Goal: Task Accomplishment & Management: Manage account settings

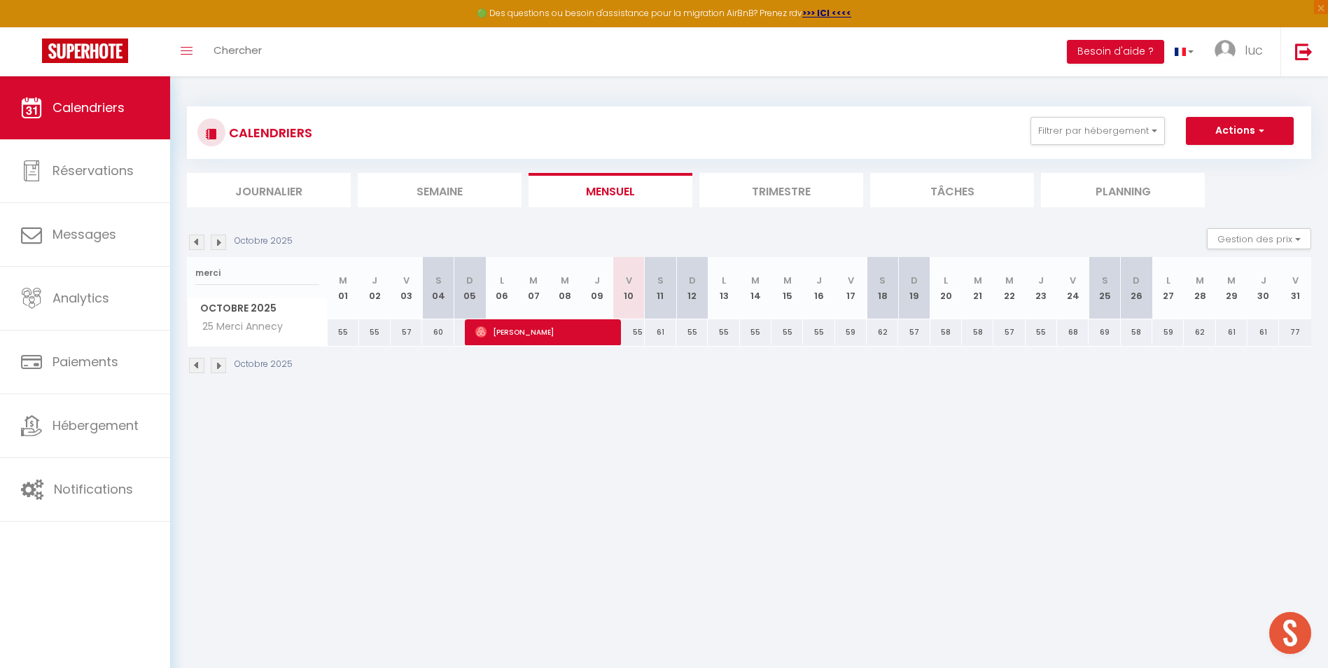
drag, startPoint x: 251, startPoint y: 274, endPoint x: 206, endPoint y: 272, distance: 44.8
click at [206, 272] on input "merci" at bounding box center [257, 272] width 124 height 25
click at [292, 277] on input "merci" at bounding box center [257, 272] width 124 height 25
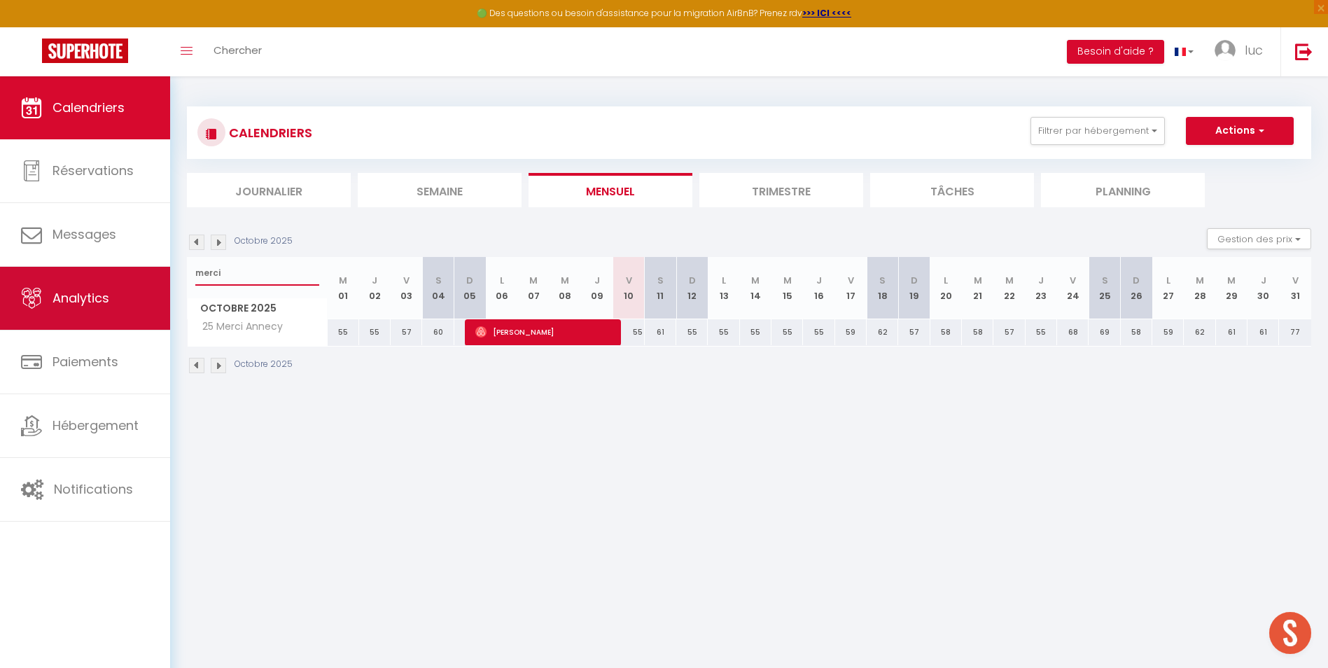
drag, startPoint x: 292, startPoint y: 277, endPoint x: 113, endPoint y: 284, distance: 178.7
click at [114, 284] on div "🟢 Des questions ou besoin d'assistance pour la migration AirBnB? Prenez rdv >>>…" at bounding box center [664, 240] width 1328 height 328
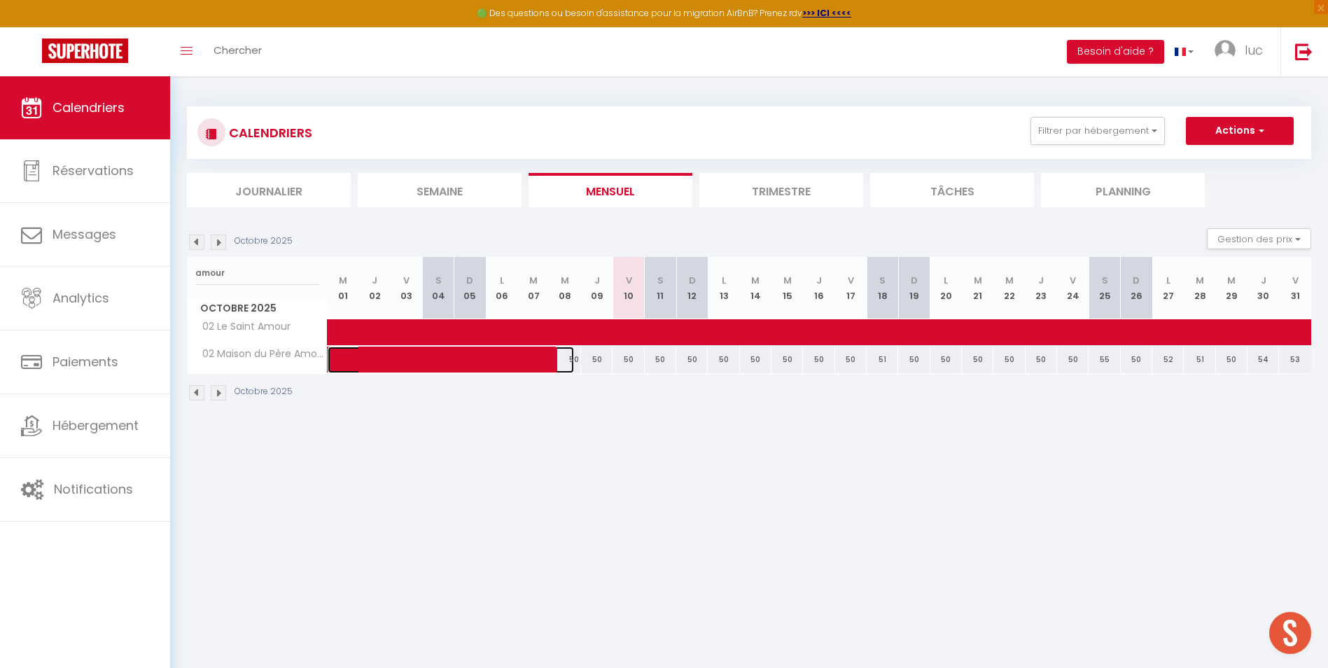
click at [499, 365] on span at bounding box center [461, 360] width 225 height 27
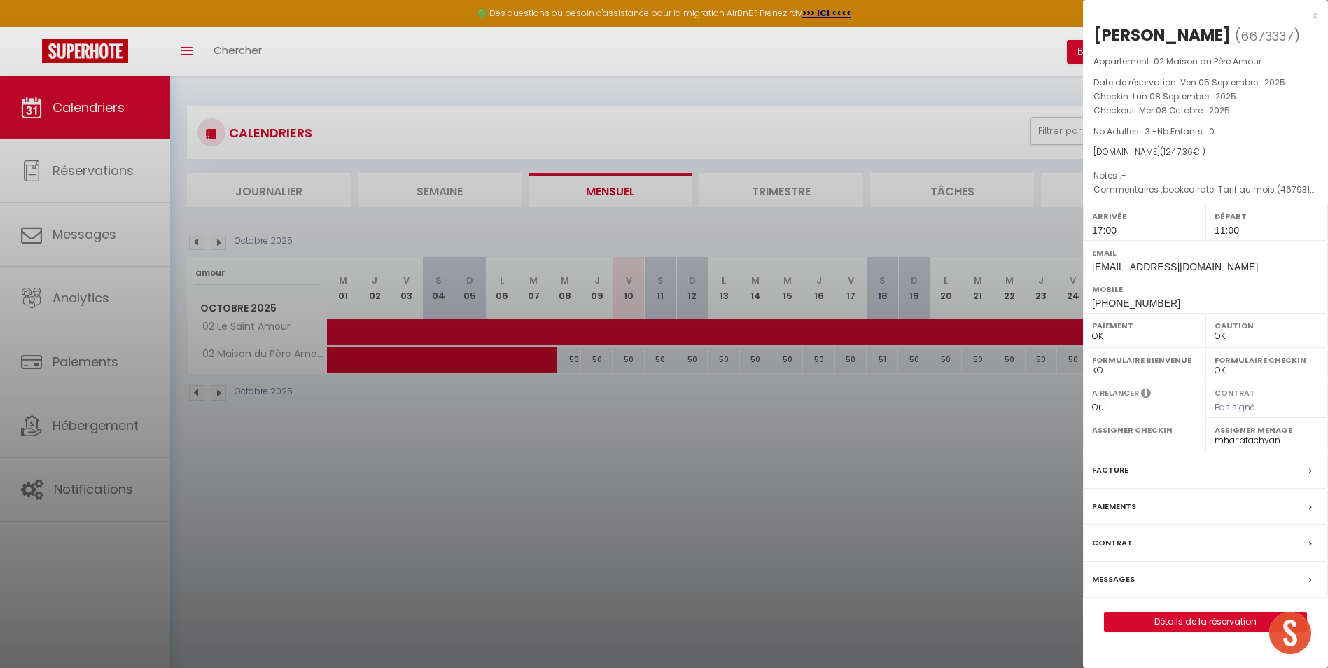
click at [274, 281] on div at bounding box center [664, 334] width 1328 height 668
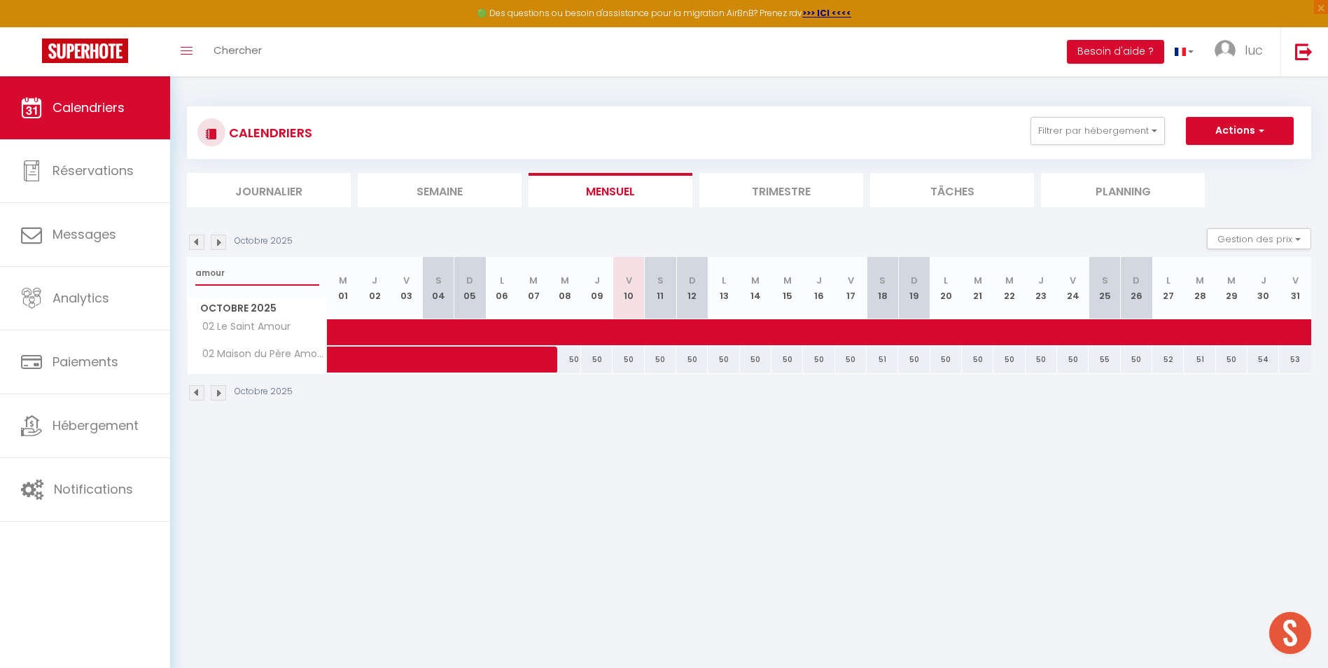
click at [264, 271] on input "amour" at bounding box center [257, 272] width 124 height 25
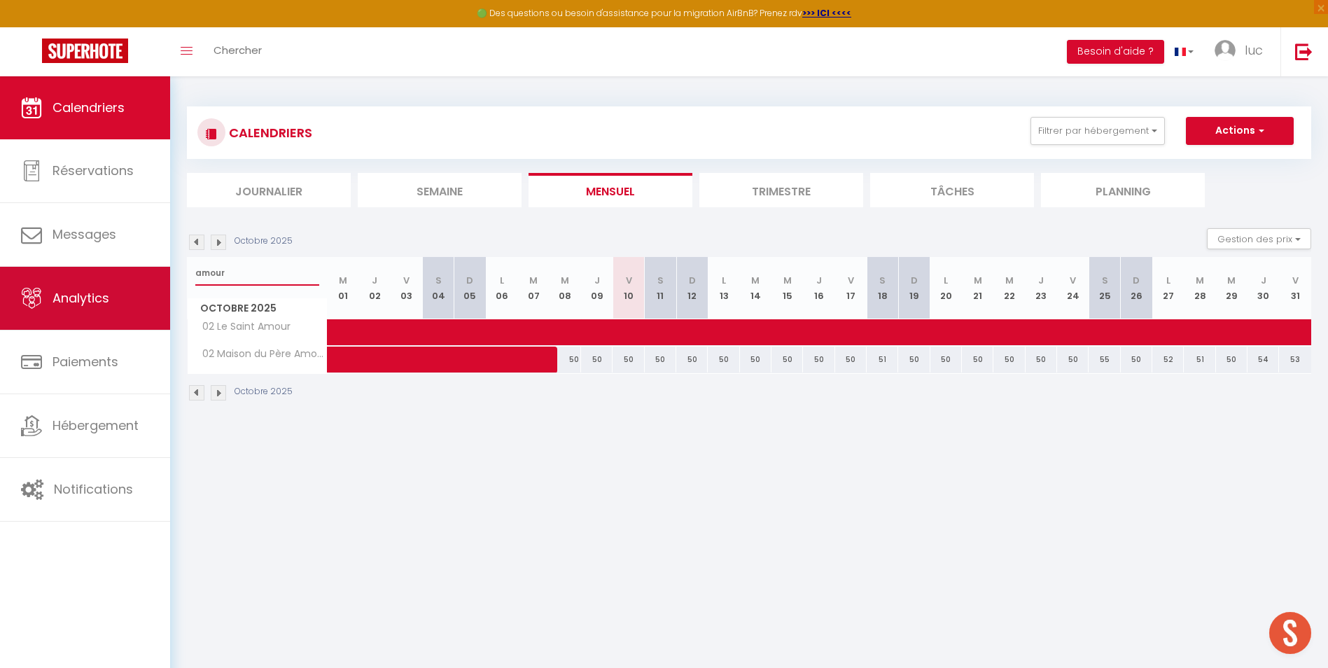
drag, startPoint x: 226, startPoint y: 272, endPoint x: 158, endPoint y: 272, distance: 68.6
click at [157, 272] on div "🟢 Des questions ou besoin d'assistance pour la migration AirBnB? Prenez rdv >>>…" at bounding box center [664, 254] width 1328 height 356
type input "merci"
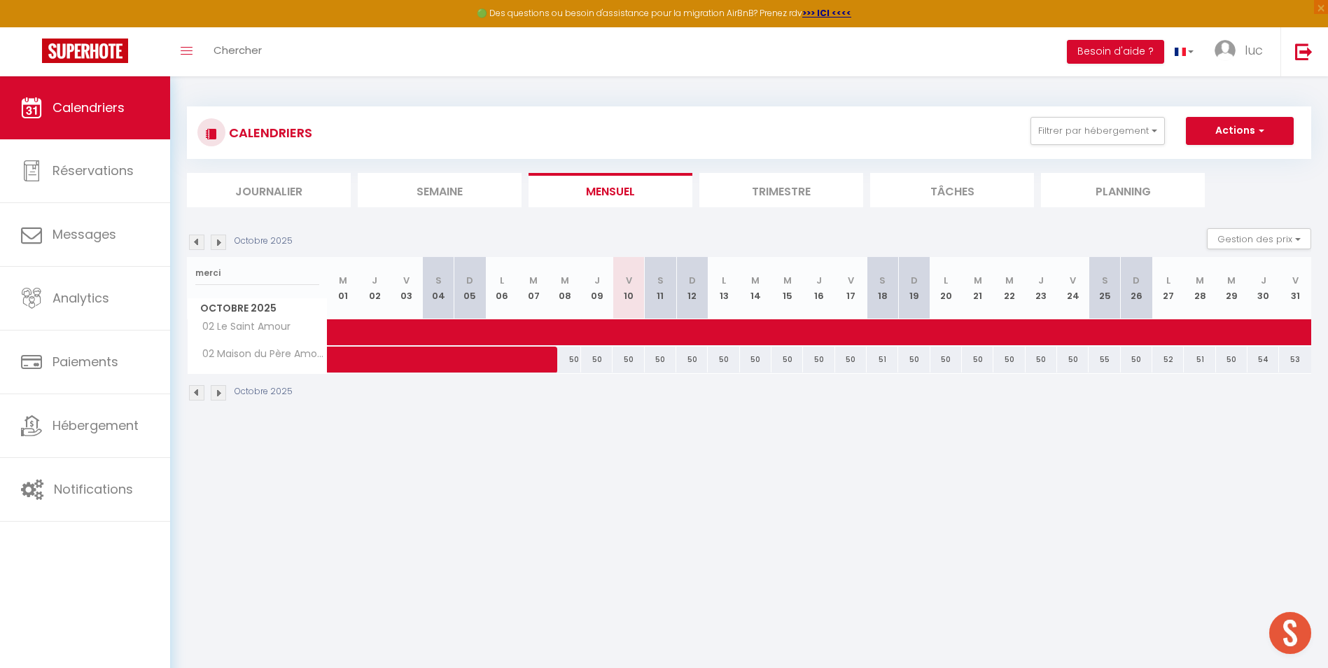
drag, startPoint x: 406, startPoint y: 463, endPoint x: 249, endPoint y: 286, distance: 236.1
click at [403, 462] on body "🟢 Des questions ou besoin d'assistance pour la migration AirBnB? Prenez rdv >>>…" at bounding box center [664, 410] width 1328 height 668
click at [669, 181] on li "Mensuel" at bounding box center [611, 190] width 164 height 34
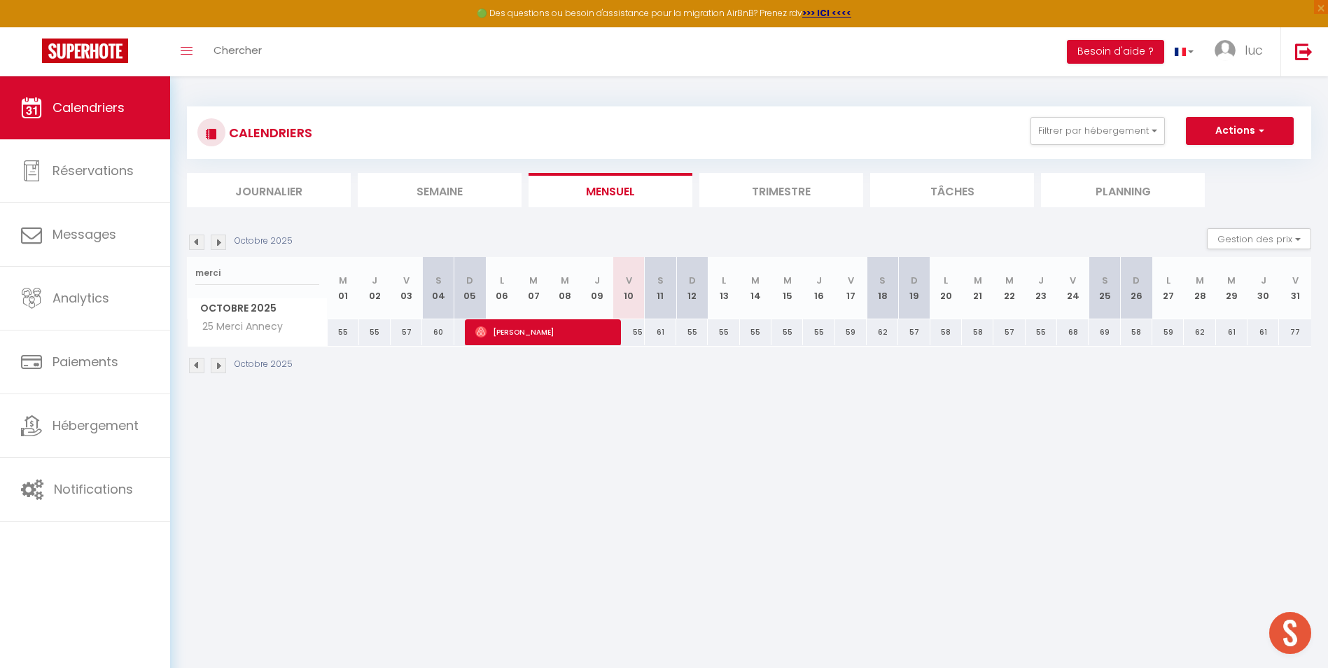
click at [614, 388] on div "CALENDRIERS Filtrer par hébergement Secteur Annecy 39 Studio Alpin 39 La Parmel…" at bounding box center [749, 240] width 1158 height 328
click at [627, 487] on body "🟢 Des questions ou besoin d'assistance pour la migration AirBnB? Prenez rdv >>>…" at bounding box center [664, 410] width 1328 height 668
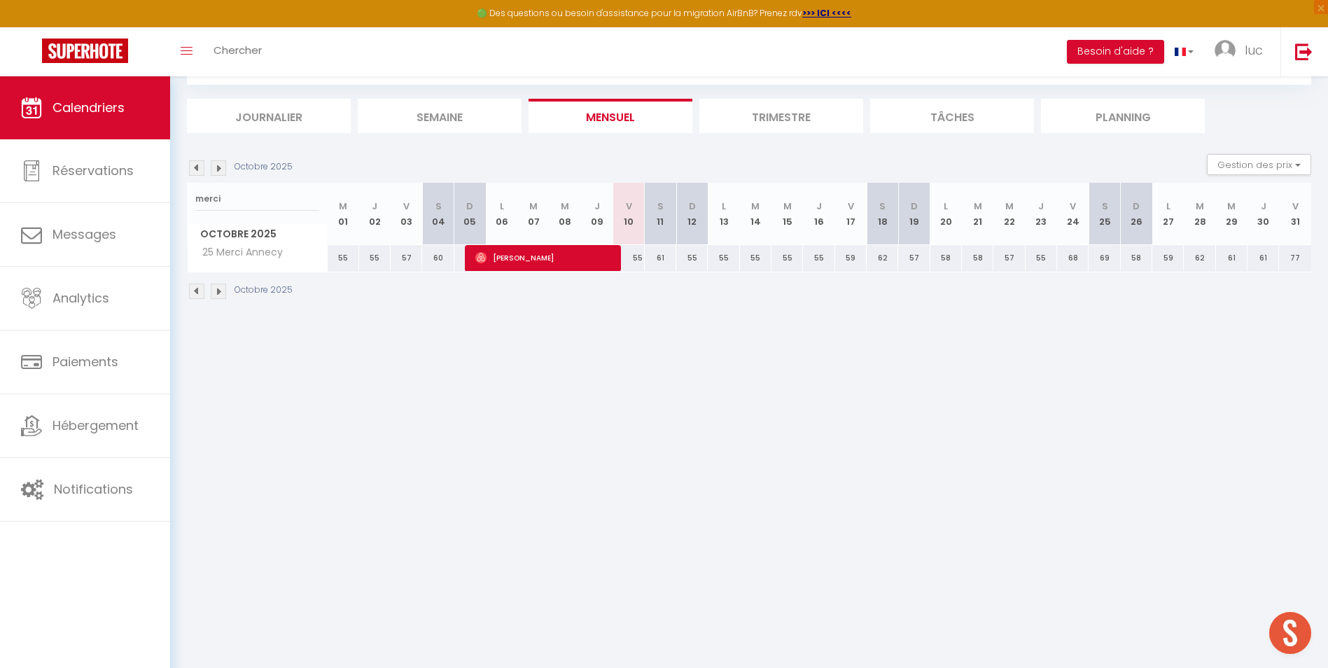
scroll to position [76, 0]
click at [263, 199] on input "merci" at bounding box center [257, 196] width 124 height 25
drag, startPoint x: 260, startPoint y: 188, endPoint x: 188, endPoint y: 181, distance: 71.7
click at [168, 191] on div "🟢 Des questions ou besoin d'assistance pour la migration AirBnB? Prenez rdv >>>…" at bounding box center [664, 164] width 1328 height 328
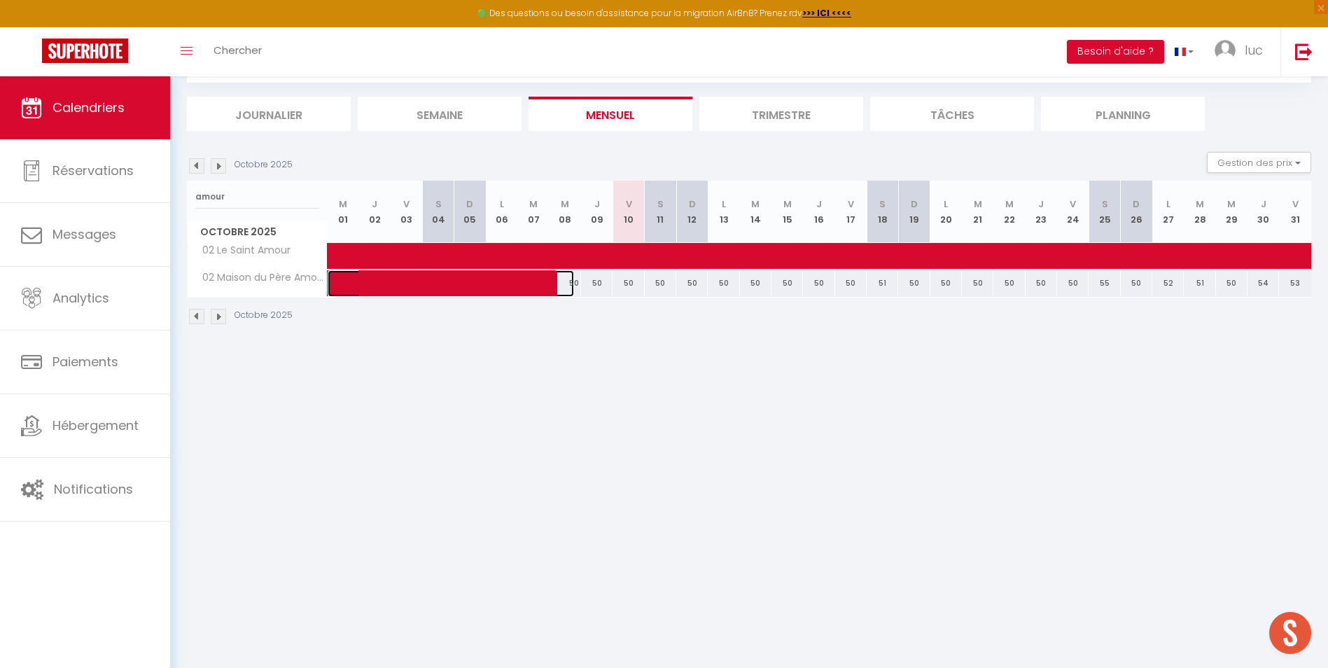
click at [506, 279] on span at bounding box center [461, 283] width 225 height 27
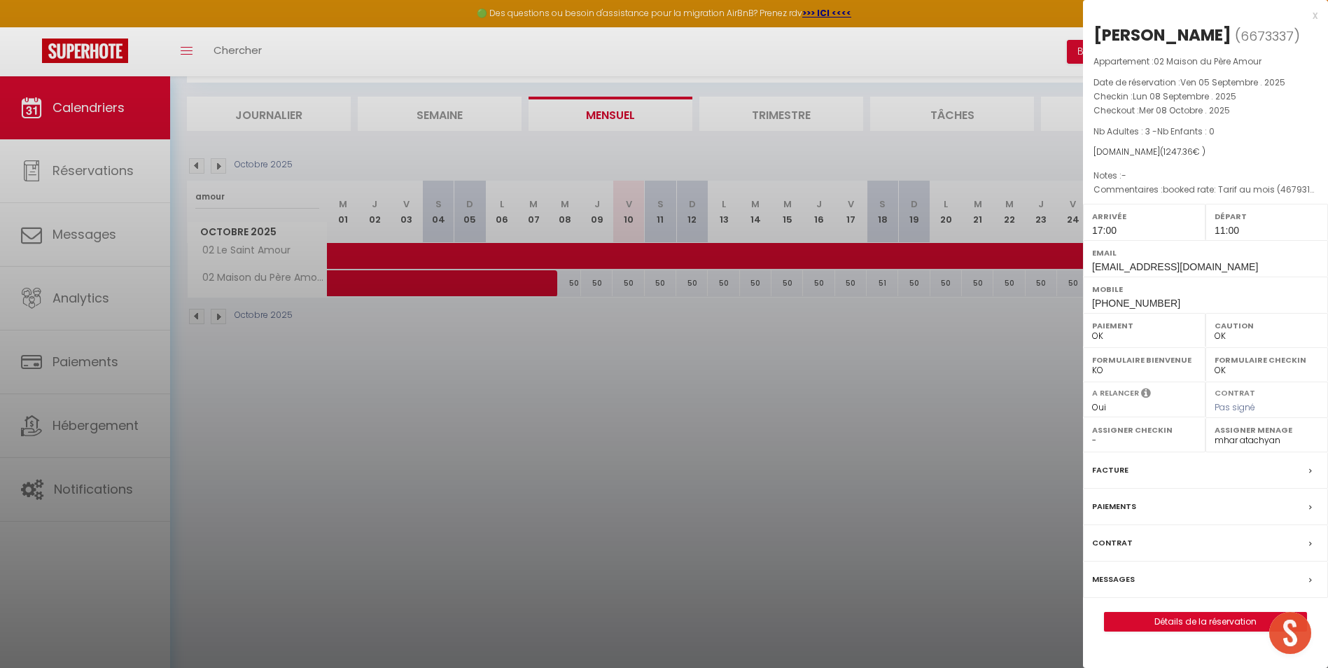
click at [721, 353] on div at bounding box center [664, 334] width 1328 height 668
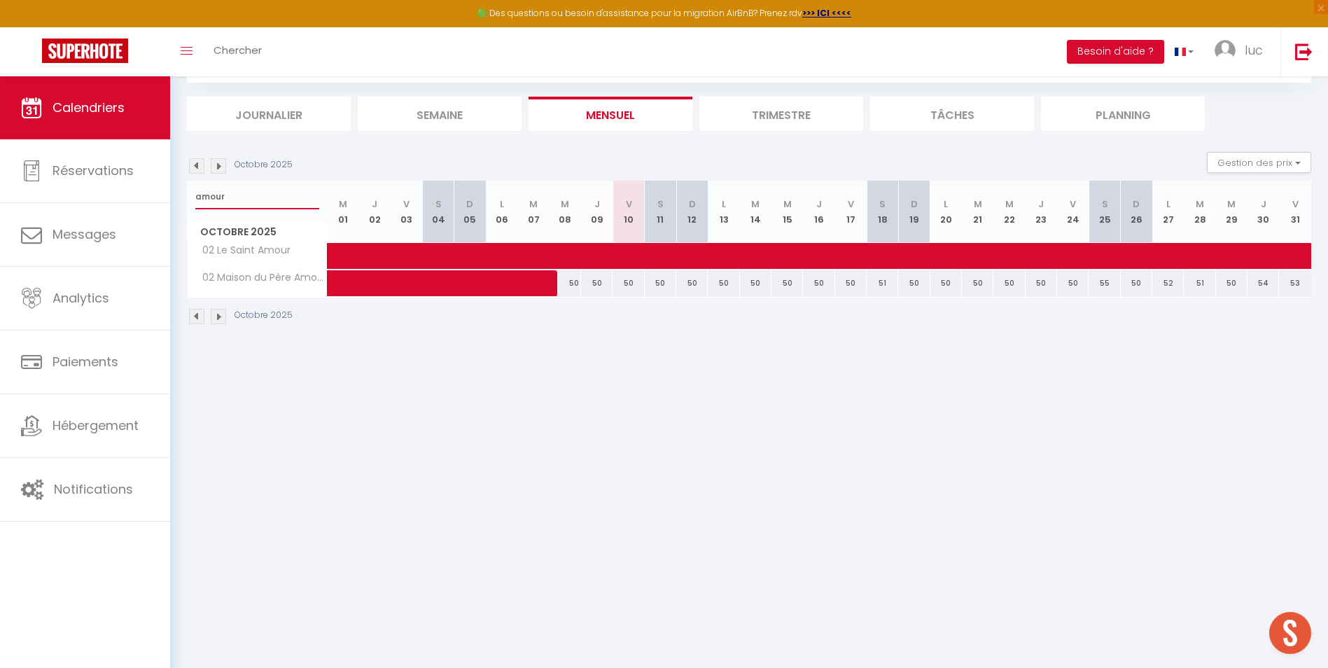
drag, startPoint x: 267, startPoint y: 203, endPoint x: 172, endPoint y: 203, distance: 95.2
click at [178, 203] on div "CALENDRIERS Filtrer par hébergement Secteur Annecy 39 Studio Alpin 39 La Parmel…" at bounding box center [749, 178] width 1158 height 356
type input "epino"
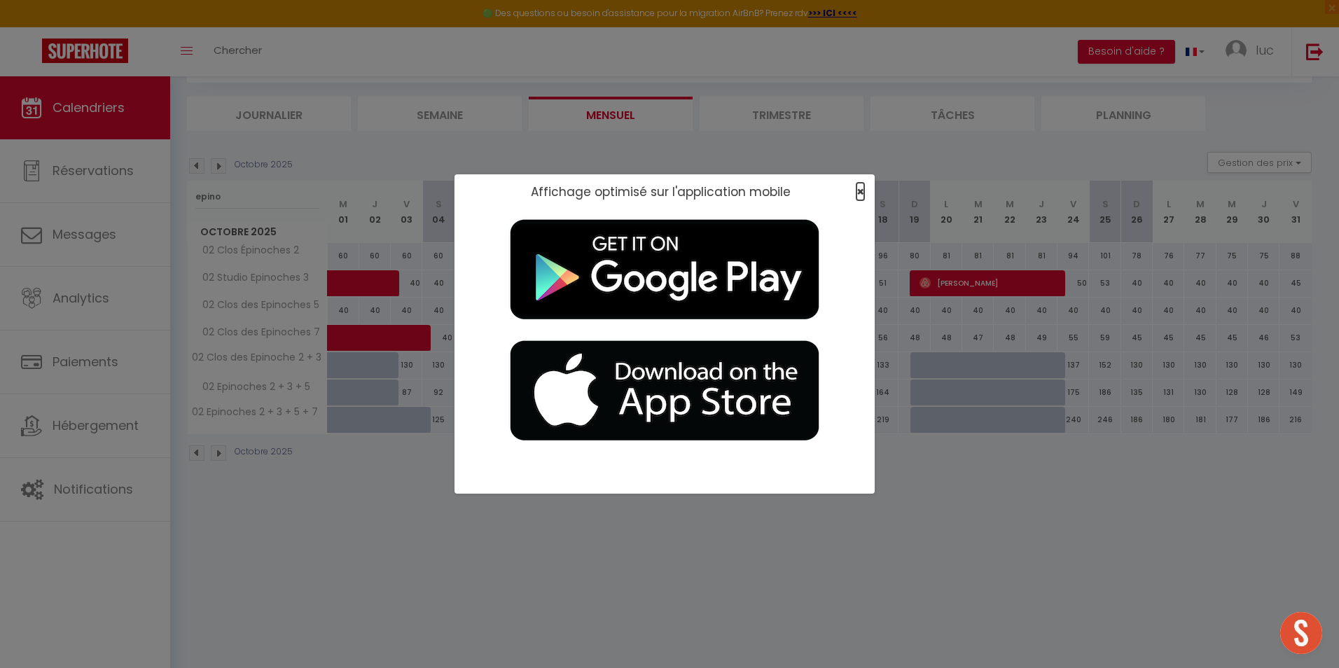
click at [861, 191] on span "×" at bounding box center [860, 192] width 8 height 18
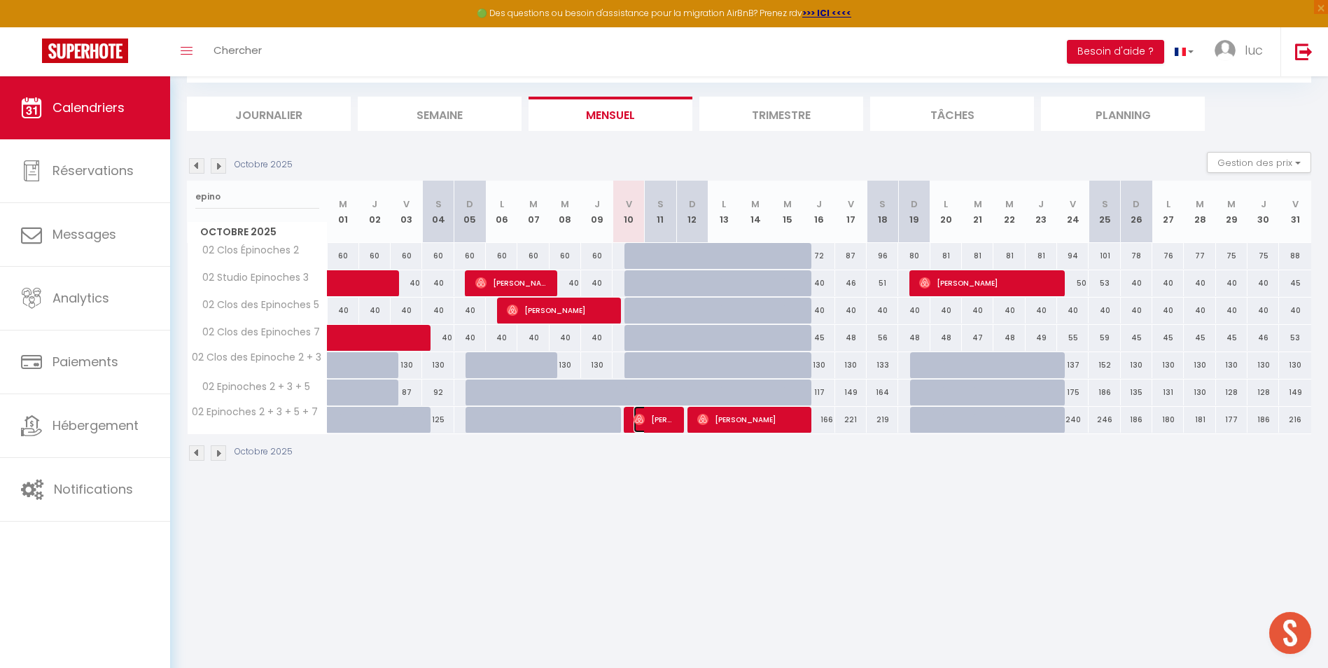
click at [671, 423] on span "[PERSON_NAME]" at bounding box center [655, 419] width 42 height 27
select select
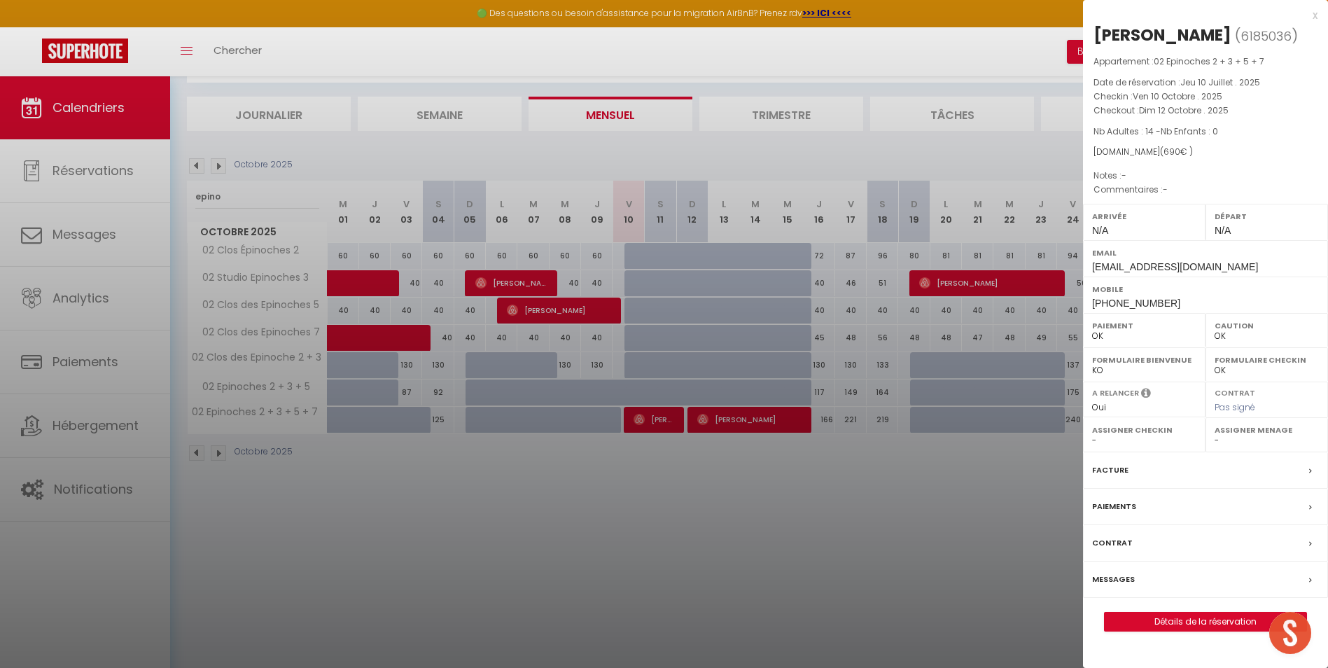
click at [657, 476] on div at bounding box center [664, 334] width 1328 height 668
